Goal: Task Accomplishment & Management: Manage account settings

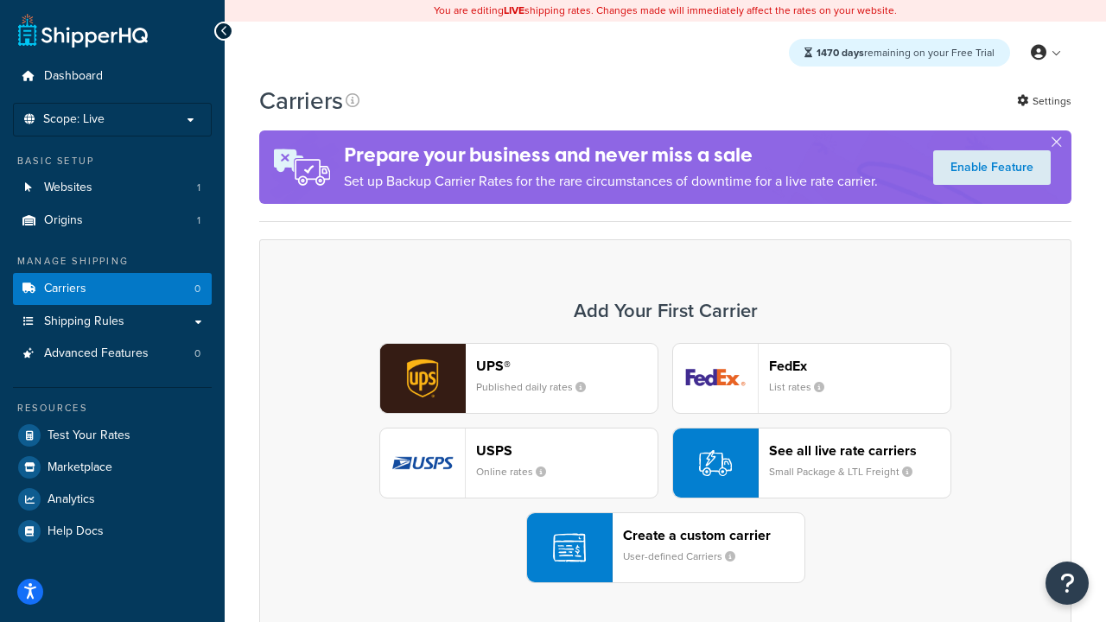
click at [665, 463] on div "UPS® Published daily rates FedEx List rates USPS Online rates See all live rate…" at bounding box center [665, 463] width 776 height 240
click at [860, 366] on header "FedEx" at bounding box center [859, 366] width 181 height 16
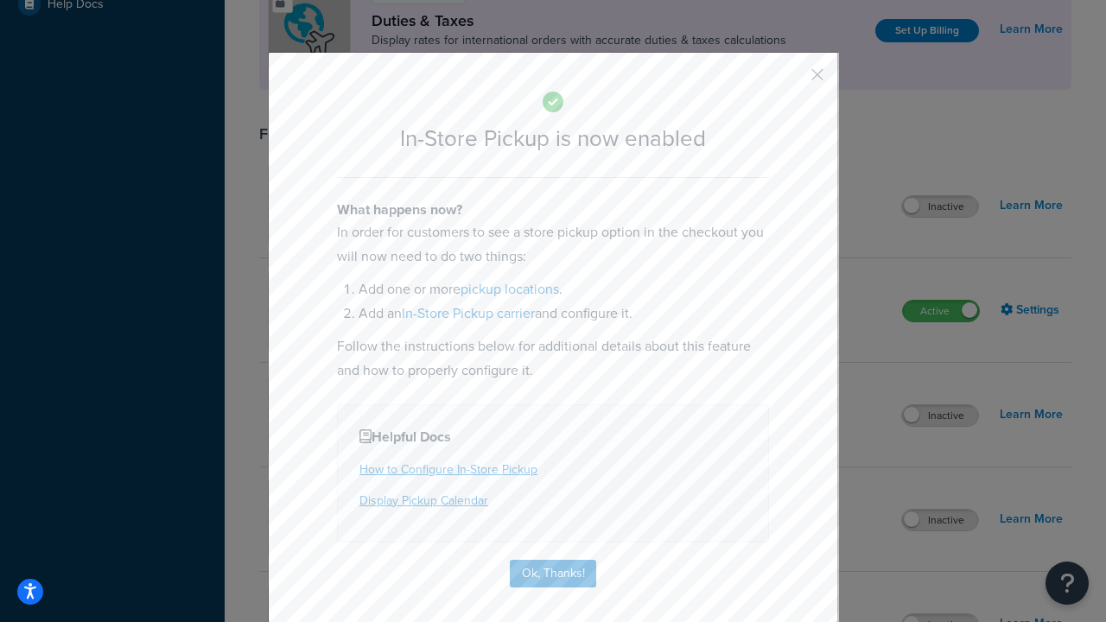
click at [792, 80] on button "button" at bounding box center [792, 81] width 4 height 4
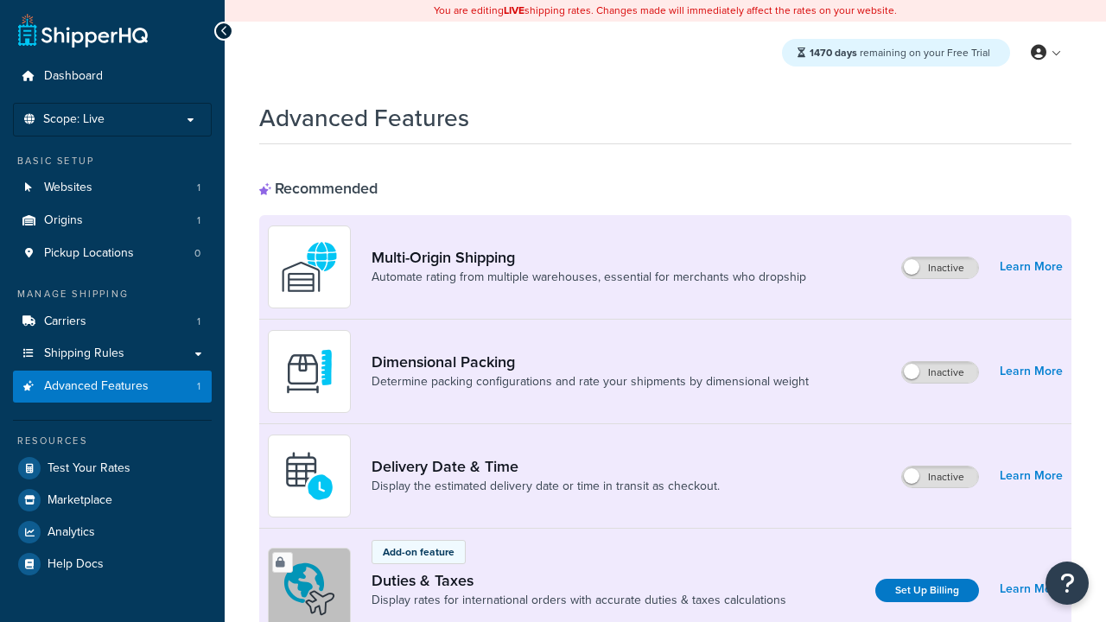
scroll to position [560, 0]
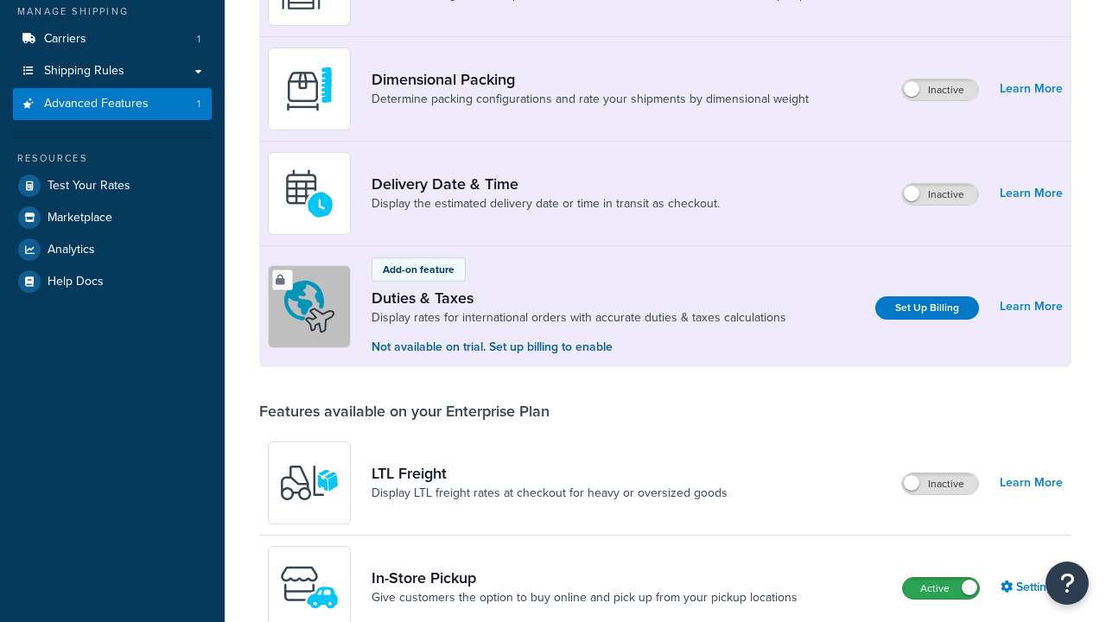
click at [941, 578] on label "Active" at bounding box center [941, 588] width 76 height 21
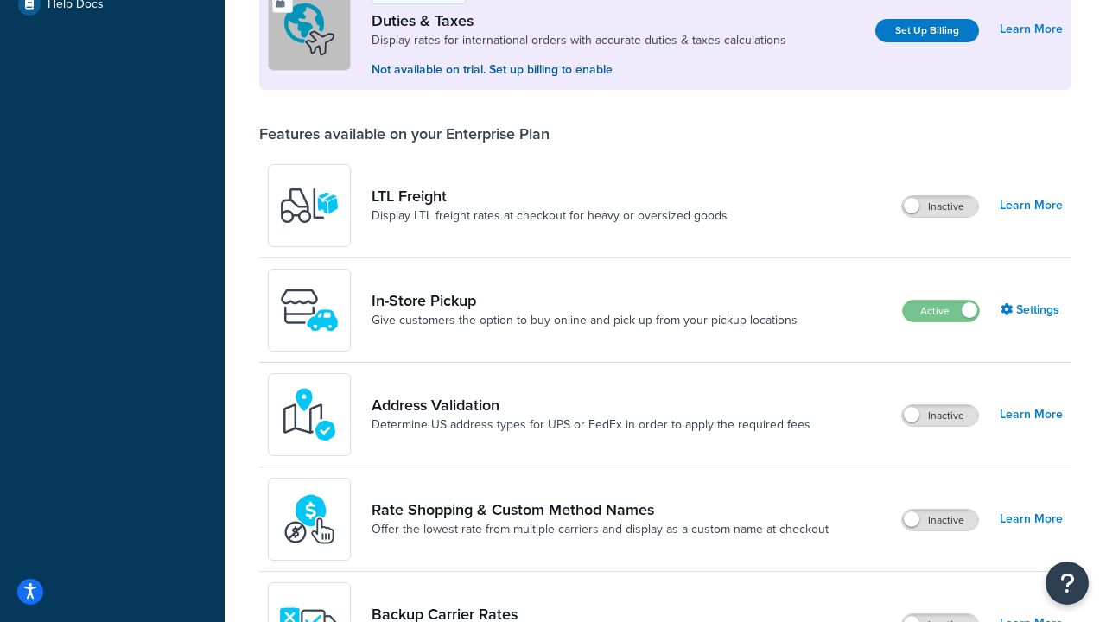
scroll to position [527, 0]
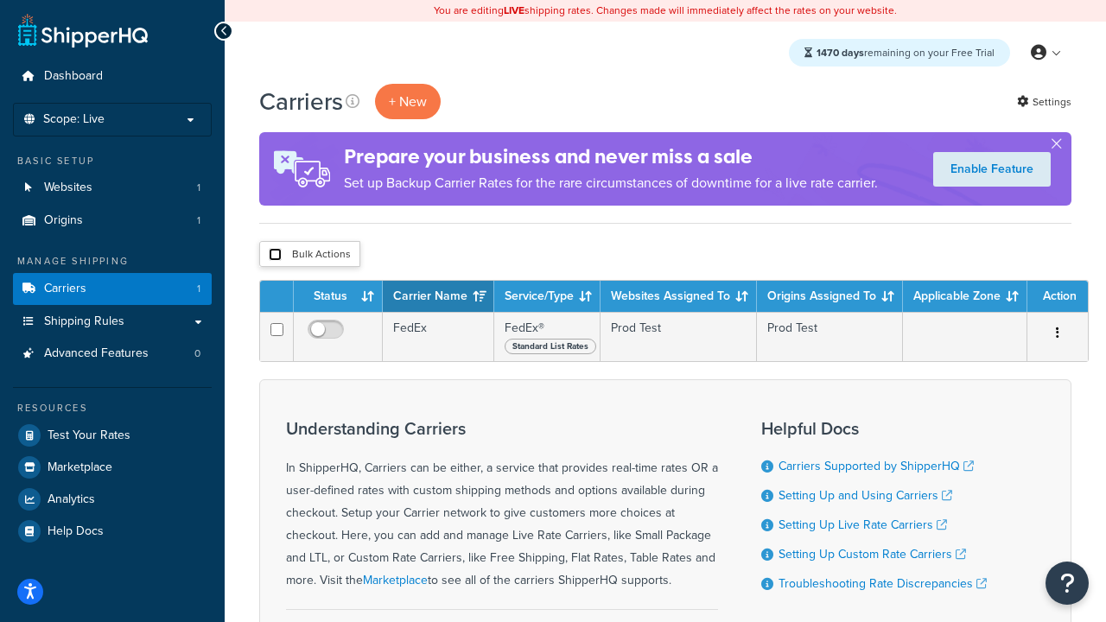
click at [275, 255] on input "checkbox" at bounding box center [275, 254] width 13 height 13
checkbox input "true"
click at [0, 0] on button "Delete" at bounding box center [0, 0] width 0 height 0
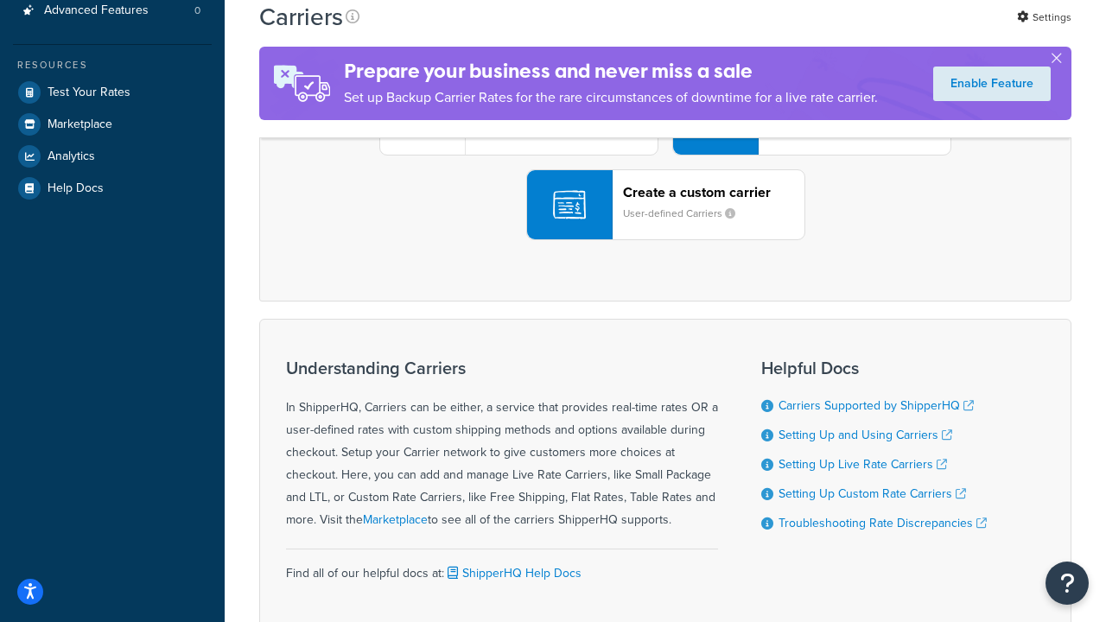
click at [665, 240] on div "UPS® Published daily rates FedEx List rates USPS Online rates See all live rate…" at bounding box center [665, 120] width 776 height 240
click at [860, 31] on header "FedEx" at bounding box center [859, 23] width 181 height 16
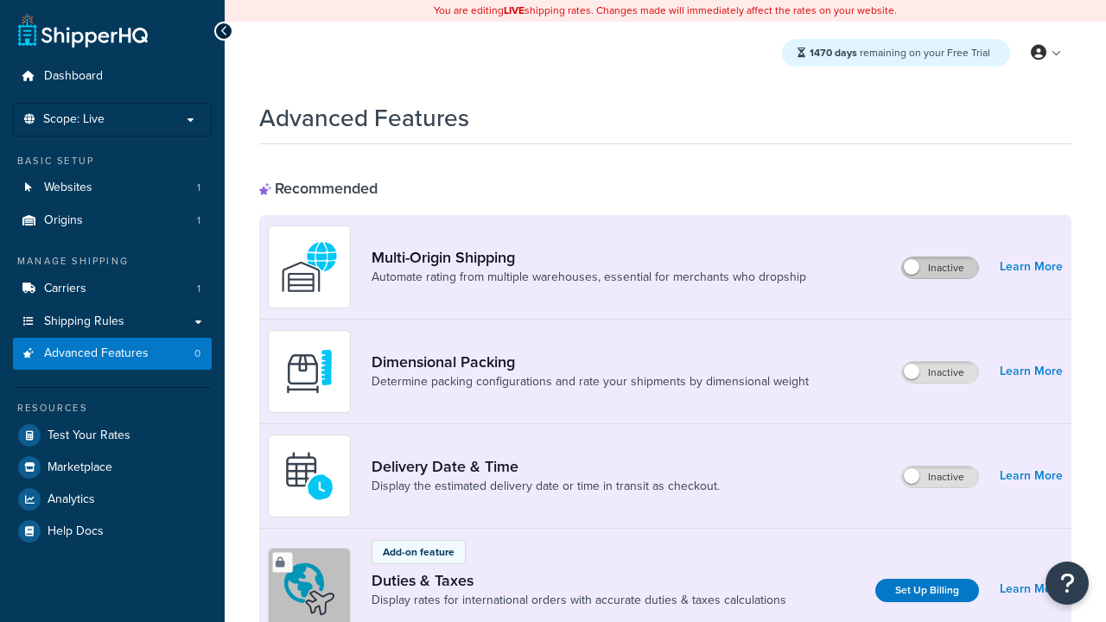
click at [940, 268] on label "Inactive" at bounding box center [940, 268] width 76 height 21
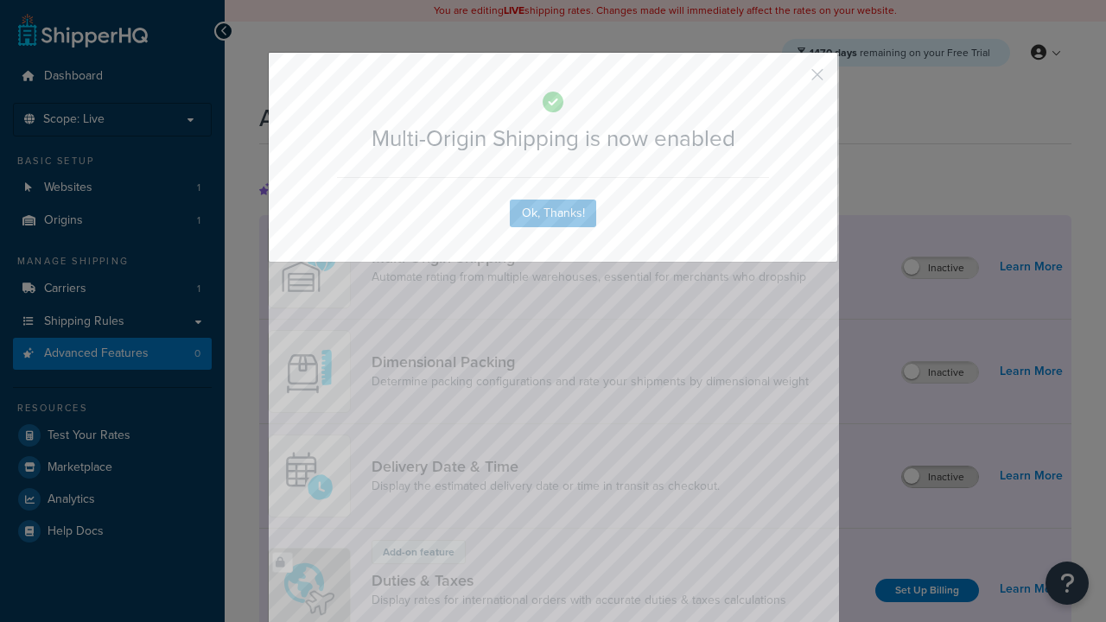
click at [792, 79] on button "button" at bounding box center [792, 81] width 4 height 4
click at [940, 477] on label "Inactive" at bounding box center [940, 477] width 76 height 21
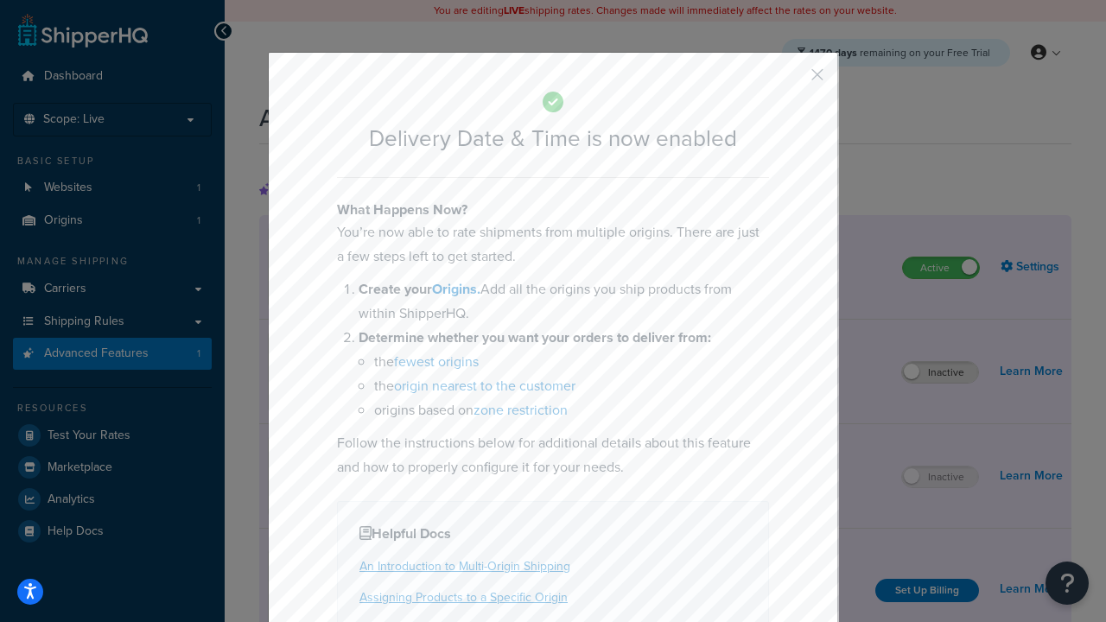
click at [792, 80] on button "button" at bounding box center [792, 81] width 4 height 4
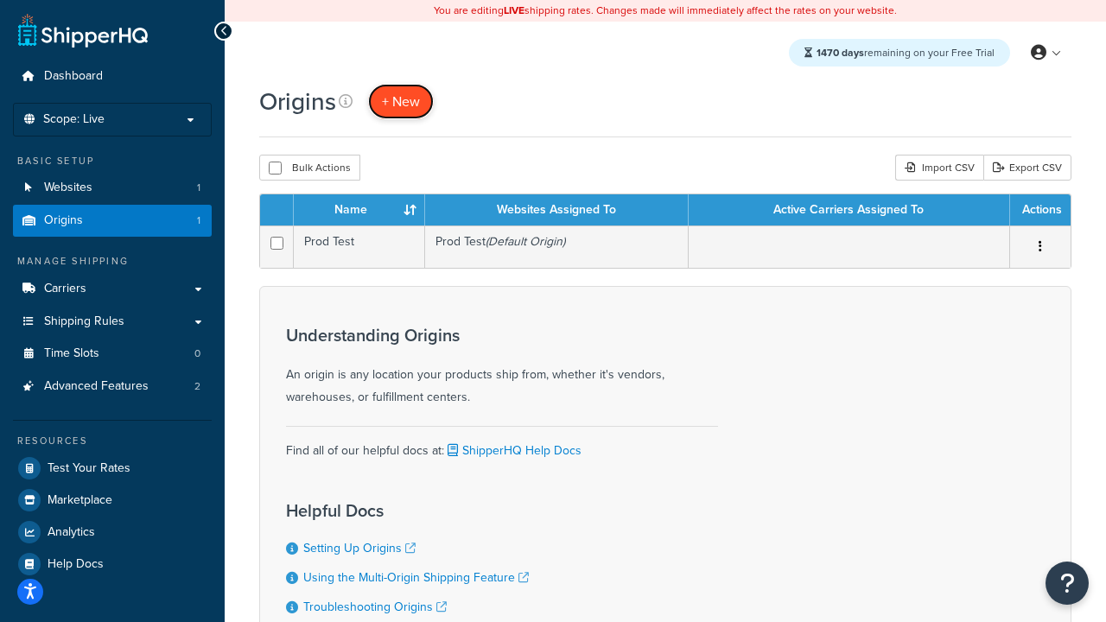
click at [401, 101] on span "+ New" at bounding box center [401, 102] width 38 height 20
